Goal: Task Accomplishment & Management: Complete application form

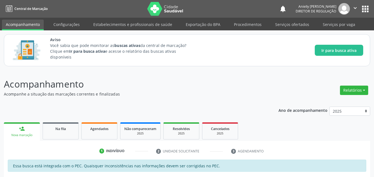
scroll to position [101, 0]
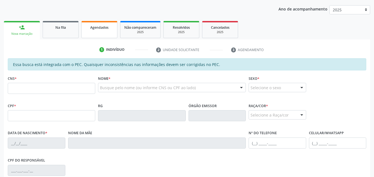
click at [95, 36] on link "Agendados" at bounding box center [99, 29] width 36 height 17
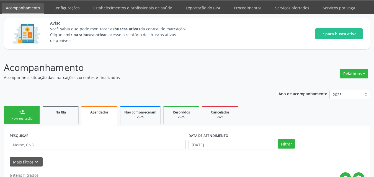
scroll to position [1, 0]
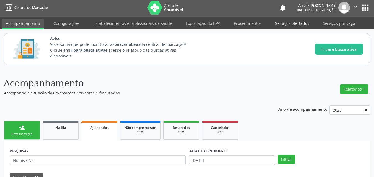
click at [282, 22] on link "Serviços ofertados" at bounding box center [292, 24] width 42 height 10
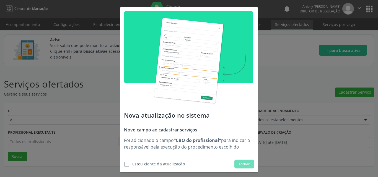
click at [125, 163] on label at bounding box center [126, 164] width 5 height 5
click at [124, 163] on input "checkbox" at bounding box center [123, 164] width 4 height 4
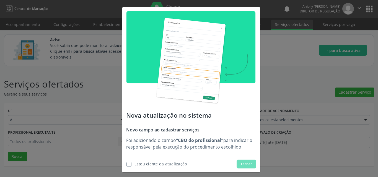
click at [127, 164] on label at bounding box center [128, 164] width 5 height 5
click at [126, 164] on input "checkbox" at bounding box center [125, 164] width 4 height 4
click at [139, 164] on div "Estou ciente da atualização" at bounding box center [160, 164] width 53 height 6
checkbox input "true"
click at [244, 163] on span "Fechar" at bounding box center [246, 164] width 11 height 5
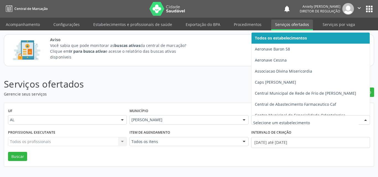
type input "c"
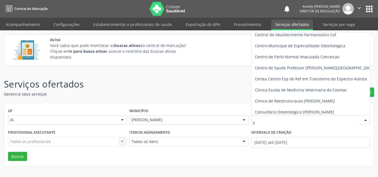
scroll to position [57, 0]
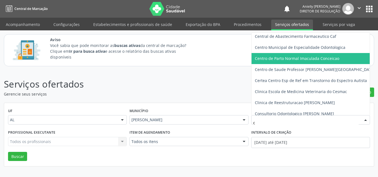
click at [328, 57] on span "Centro de Parto Normal Imaculada Conceicao" at bounding box center [297, 58] width 84 height 5
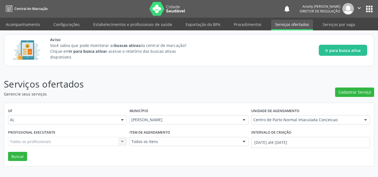
click at [56, 144] on div "Todos os profissionais Todos os profissionais Nenhum resultado encontrado para:…" at bounding box center [67, 141] width 119 height 9
click at [117, 142] on div "Todos os profissionais" at bounding box center [67, 141] width 119 height 9
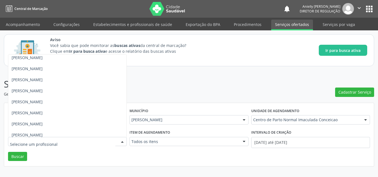
scroll to position [150, 0]
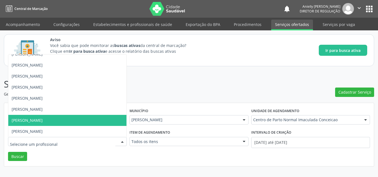
click at [110, 116] on span "Maria Vaneuza dos Santos Silva" at bounding box center [67, 120] width 118 height 11
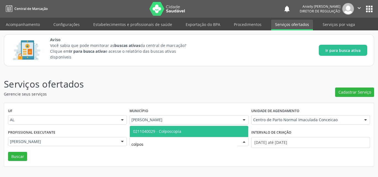
type input "colposc"
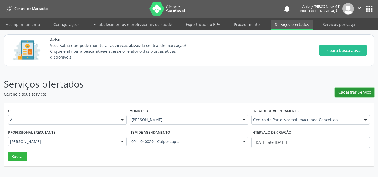
click at [350, 92] on span "Cadastrar Serviço" at bounding box center [354, 92] width 33 height 6
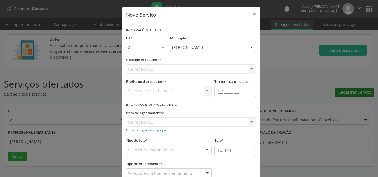
scroll to position [0, 0]
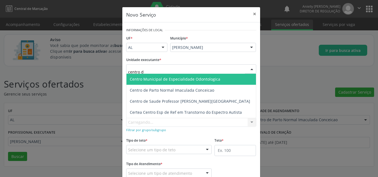
type input "centro de"
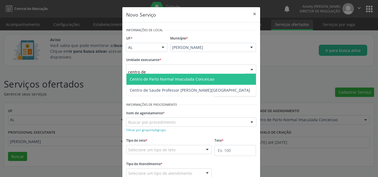
click at [161, 79] on span "Centro de Parto Normal Imaculada Conceicao" at bounding box center [172, 79] width 84 height 5
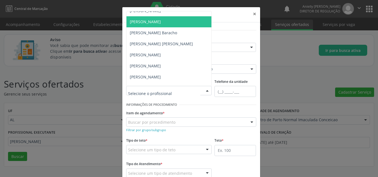
scroll to position [25, 0]
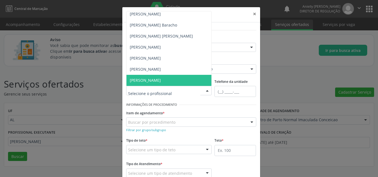
click at [185, 78] on span "Maria Vaneuza dos Santos Silva" at bounding box center [168, 80] width 85 height 11
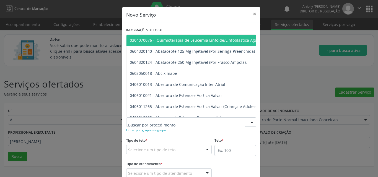
click at [190, 119] on div at bounding box center [191, 122] width 130 height 9
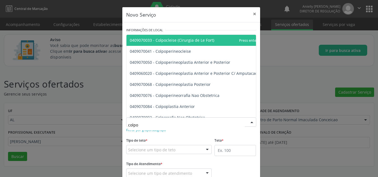
type input "colpos"
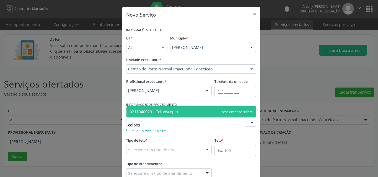
click at [192, 113] on span "0211040029 - Colposcopia" at bounding box center [190, 111] width 129 height 11
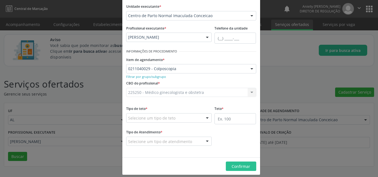
scroll to position [58, 0]
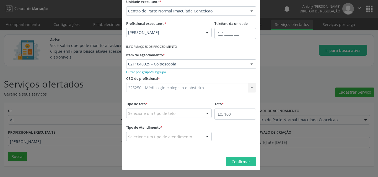
click at [194, 116] on div "Selecione um tipo de teto" at bounding box center [169, 113] width 86 height 9
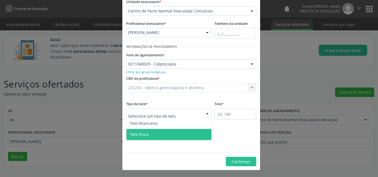
click at [181, 140] on div "Teto financeiro Teto físico Nenhum resultado encontrado para: " " Não há nenhum…" at bounding box center [169, 129] width 86 height 22
click at [181, 137] on span "Teto físico" at bounding box center [168, 134] width 85 height 11
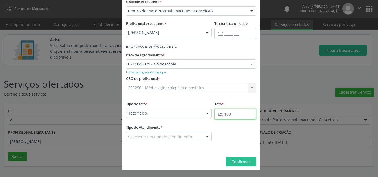
click at [234, 114] on input "text" at bounding box center [234, 114] width 41 height 11
type input "60"
click at [219, 126] on div "Tipo de Atendimento * Selecione um tipo de atendimento Ordem de chegada Horário…" at bounding box center [191, 136] width 133 height 25
click at [222, 117] on input "60" at bounding box center [234, 114] width 41 height 11
click at [173, 140] on div "Selecione um tipo de atendimento" at bounding box center [169, 136] width 86 height 9
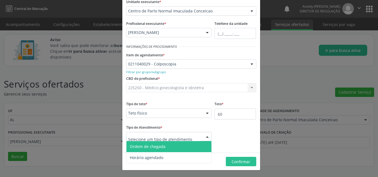
click at [170, 149] on span "Ordem de chegada" at bounding box center [168, 146] width 85 height 11
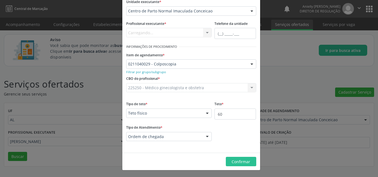
click at [170, 149] on div "Tipo de Atendimento * Ordem de chegada Ordem de chegada Horário agendado Nenhum…" at bounding box center [169, 136] width 88 height 25
click at [235, 164] on span "Confirmar" at bounding box center [240, 161] width 19 height 5
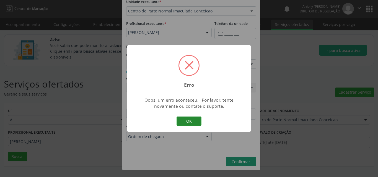
click at [197, 124] on button "OK" at bounding box center [188, 121] width 25 height 9
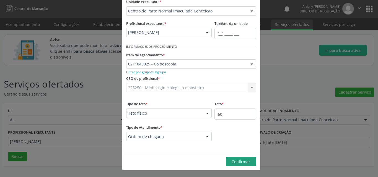
click at [296, 90] on div "Novo Serviço × Informações de Local UF * AL AL Nenhum resultado encontrado para…" at bounding box center [189, 88] width 378 height 177
